Goal: Transaction & Acquisition: Subscribe to service/newsletter

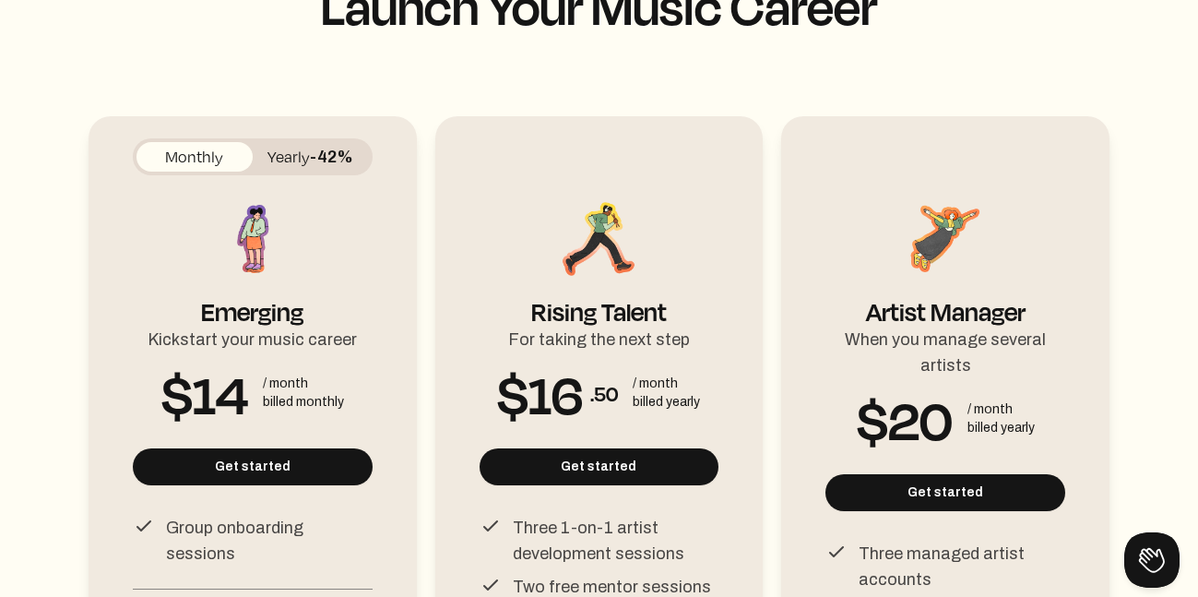
click at [278, 159] on button "Yearly -42%" at bounding box center [311, 157] width 116 height 30
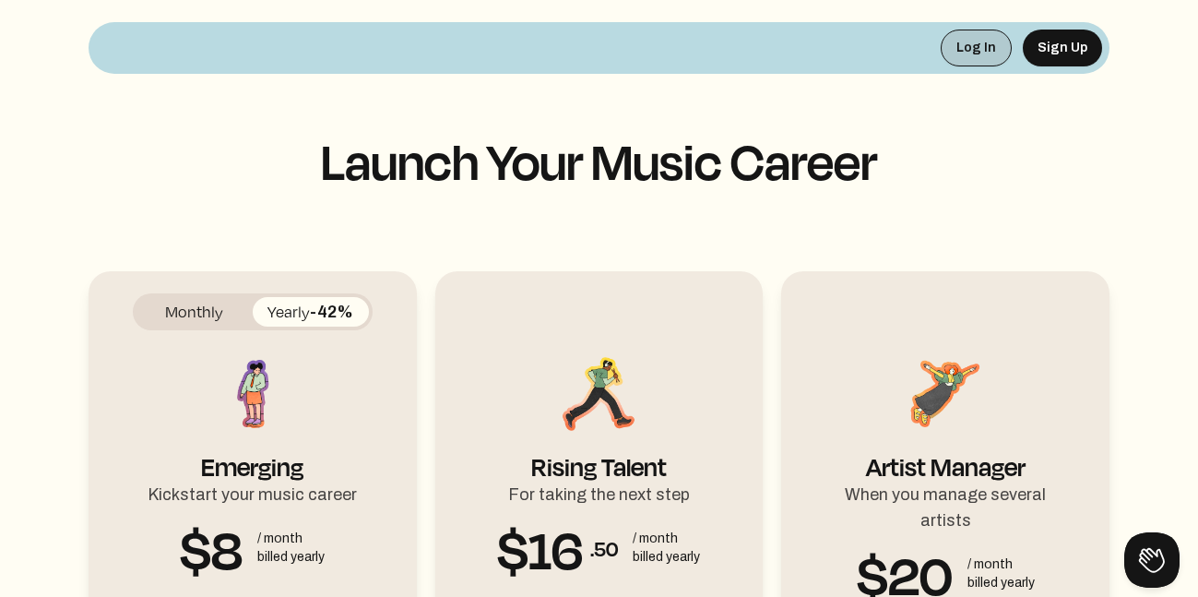
click at [964, 45] on button "Log In" at bounding box center [976, 48] width 71 height 37
